Goal: Task Accomplishment & Management: Use online tool/utility

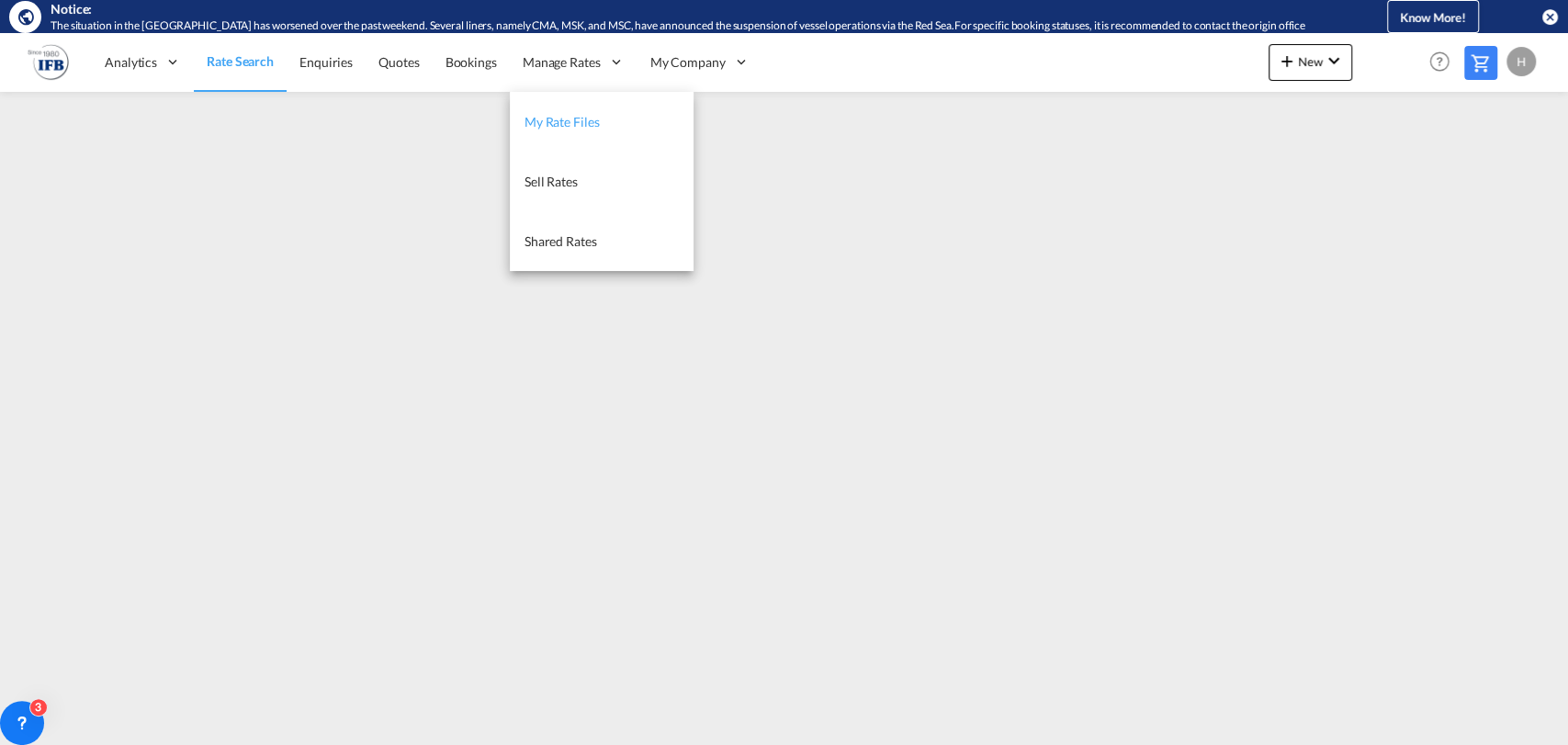
click at [542, 114] on span "My Rate Files" at bounding box center [562, 121] width 75 height 16
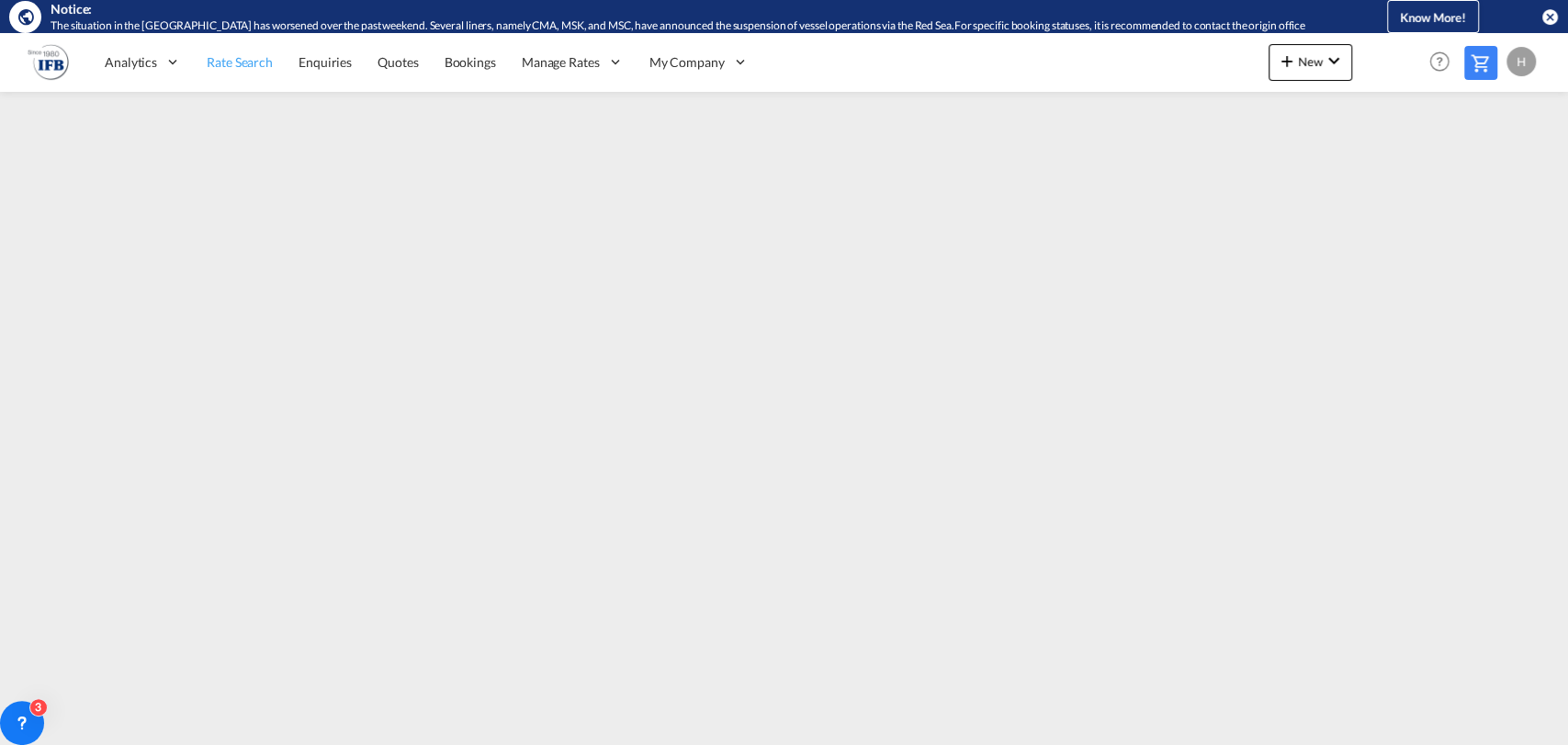
click at [240, 57] on span "Rate Search" at bounding box center [239, 62] width 66 height 16
click at [1316, 66] on span "New" at bounding box center [1310, 62] width 69 height 15
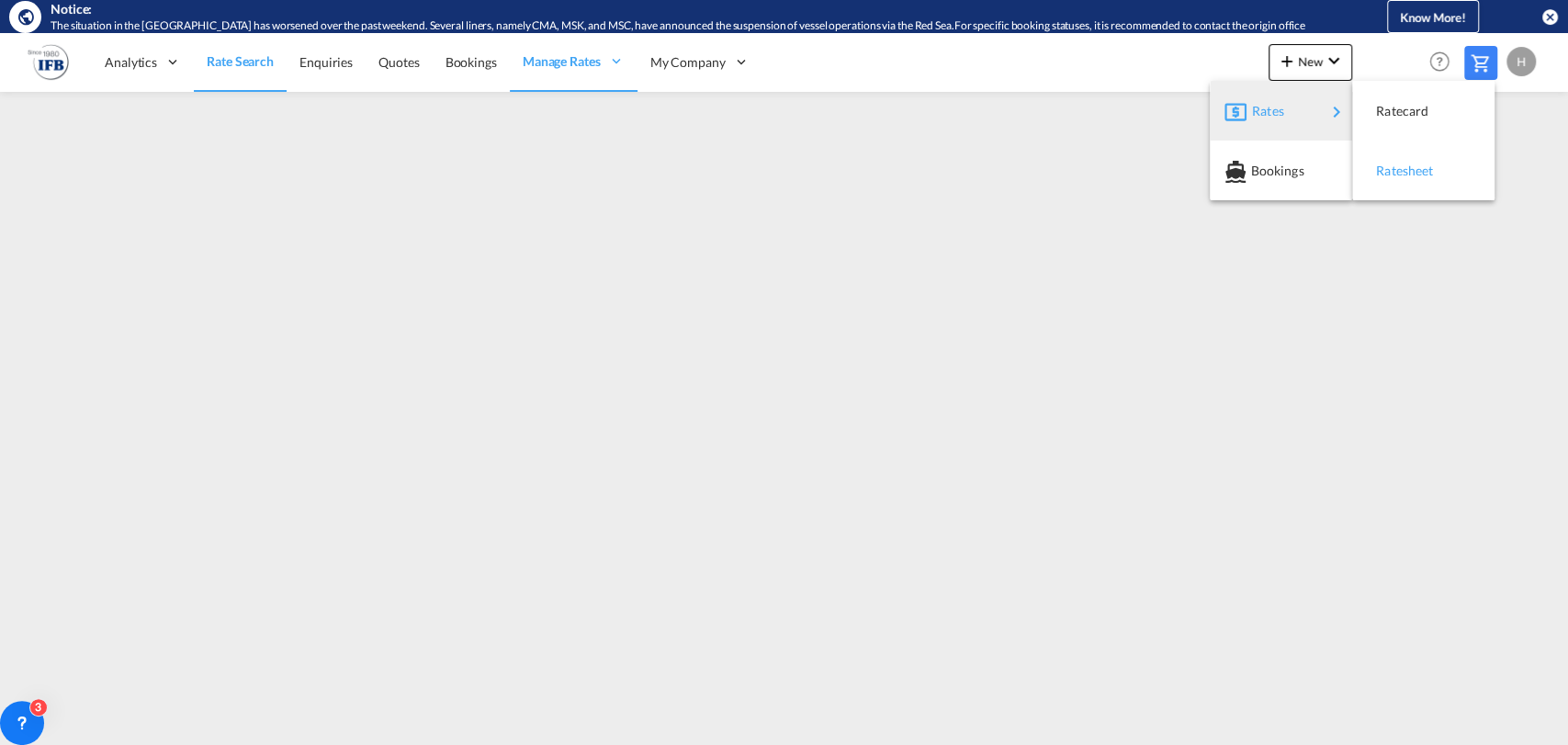
click at [1383, 165] on span "Ratesheet" at bounding box center [1385, 170] width 20 height 37
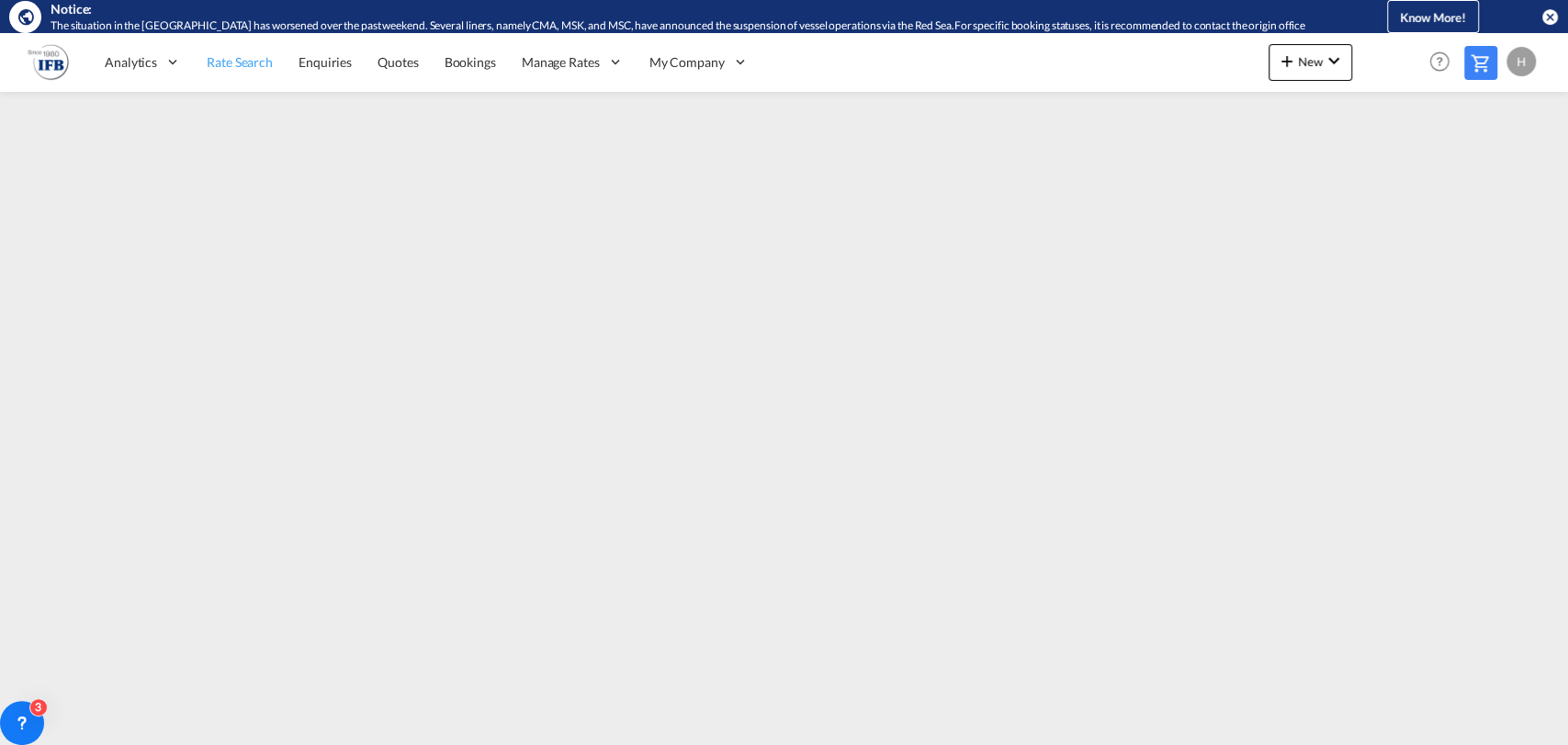
click at [231, 60] on span "Rate Search" at bounding box center [239, 62] width 66 height 16
click at [1528, 63] on div "H" at bounding box center [1521, 61] width 29 height 29
click at [1505, 180] on button "Logout" at bounding box center [1500, 173] width 120 height 37
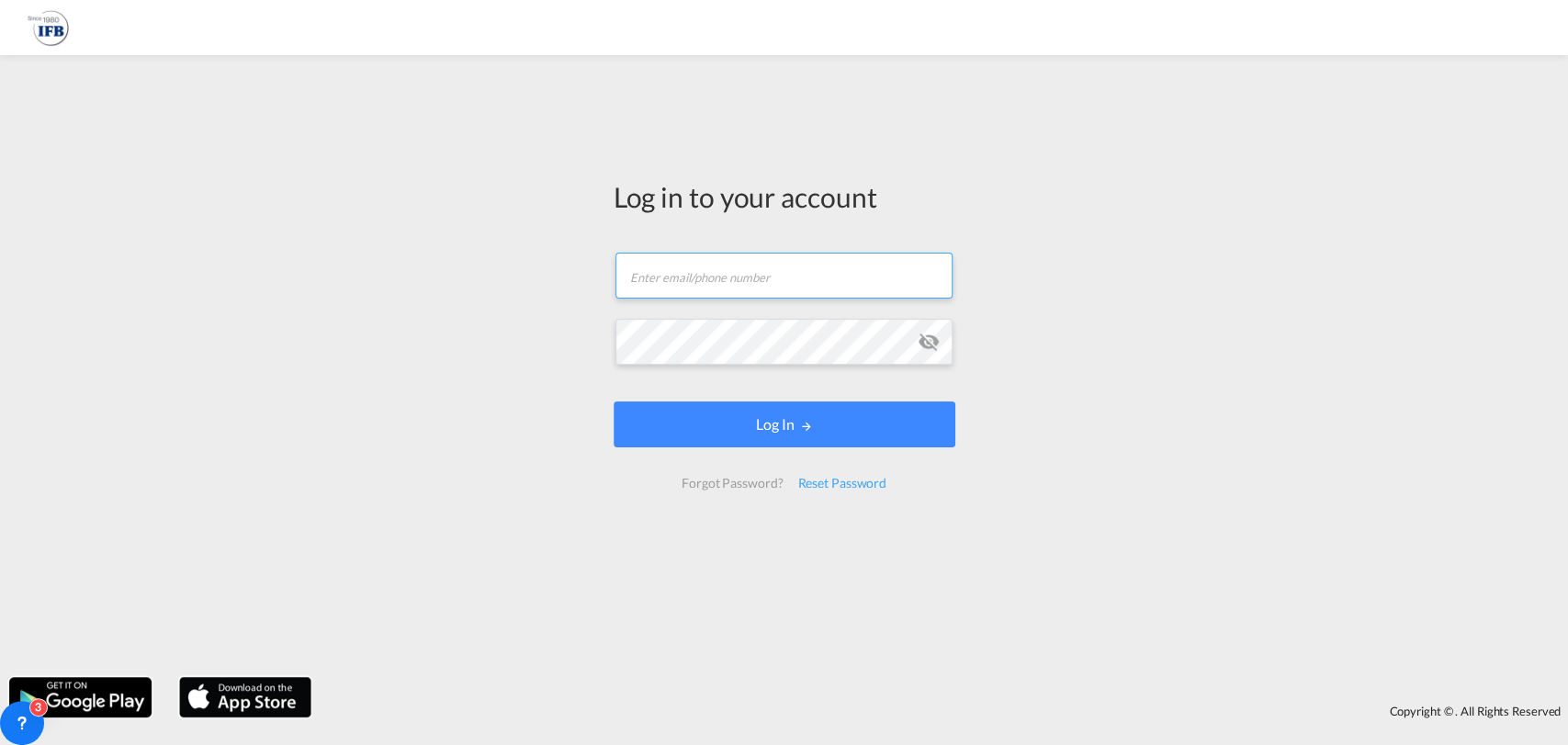
drag, startPoint x: 721, startPoint y: 266, endPoint x: 557, endPoint y: 245, distance: 165.3
click at [720, 268] on input "text" at bounding box center [784, 275] width 337 height 46
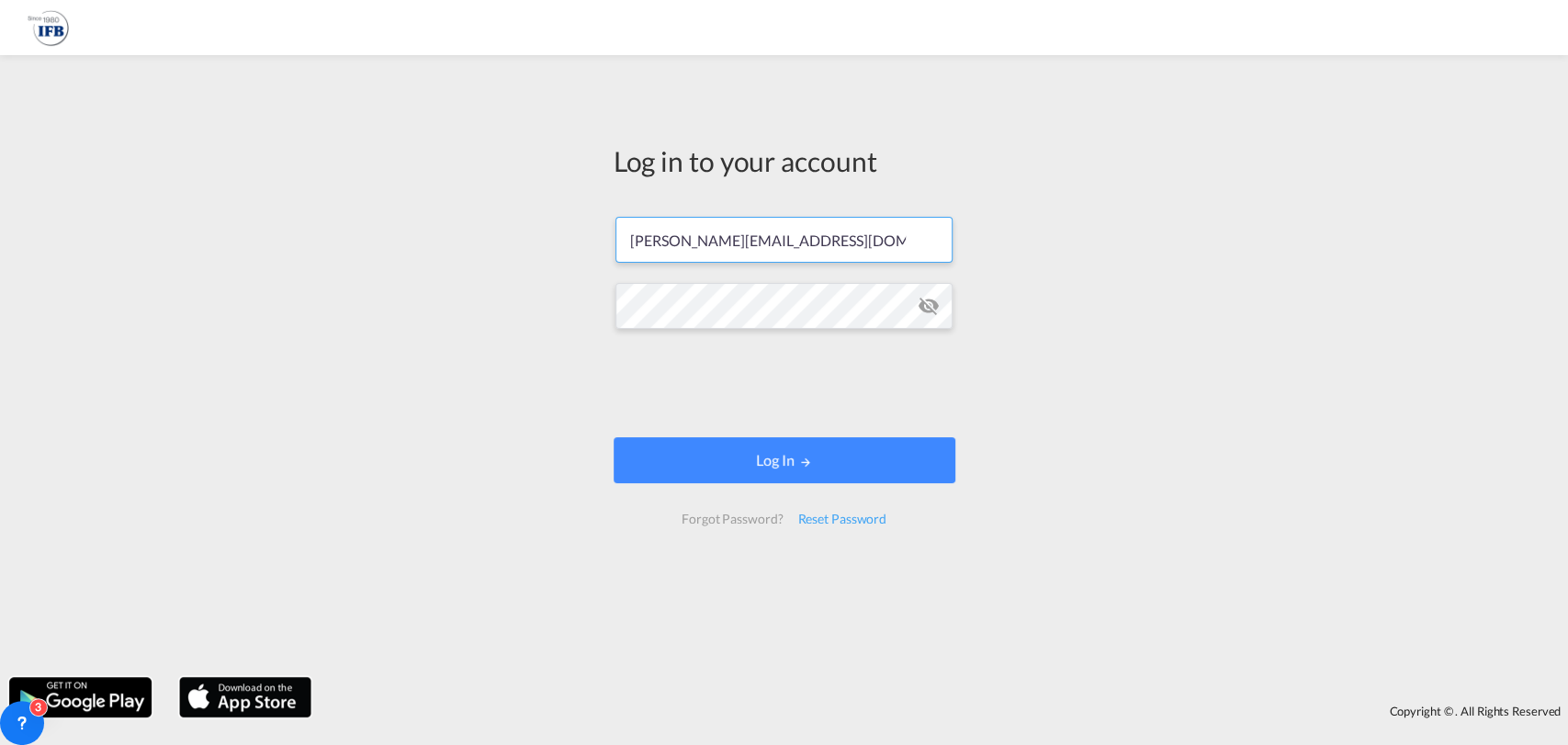
type input "[PERSON_NAME][EMAIL_ADDRESS][DOMAIN_NAME]"
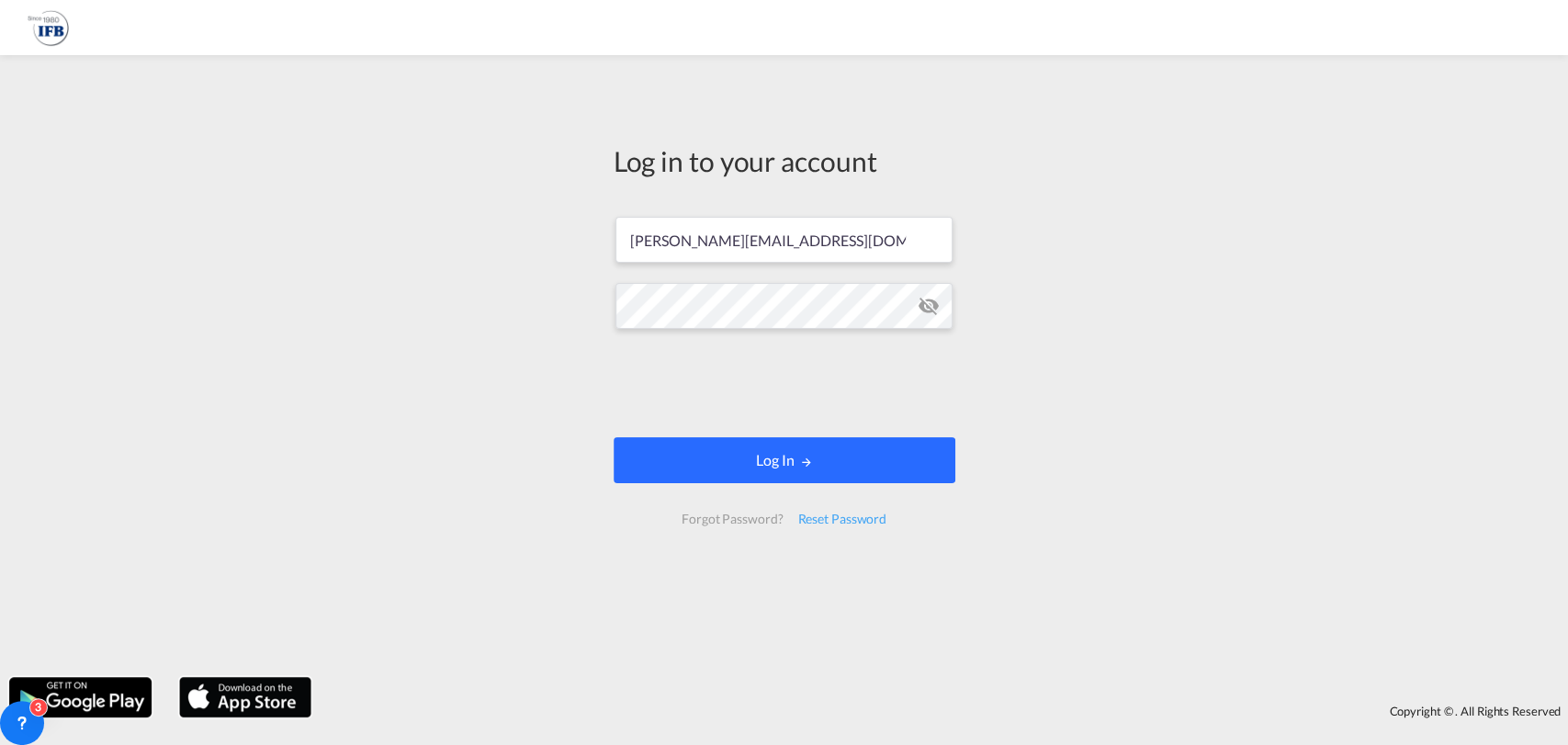
click at [735, 464] on button "Log In" at bounding box center [784, 460] width 342 height 46
